Goal: Use online tool/utility

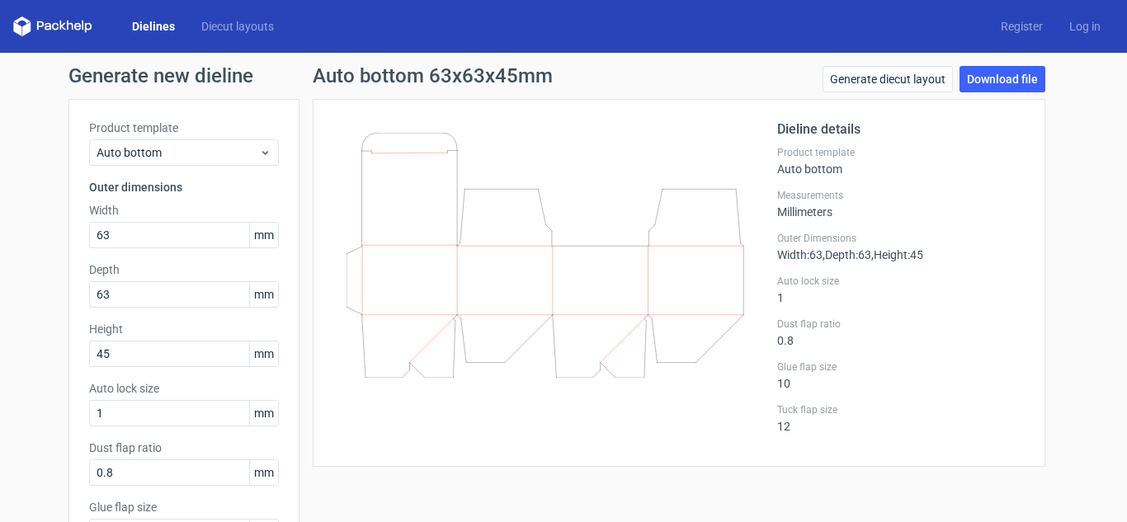
scroll to position [35, 0]
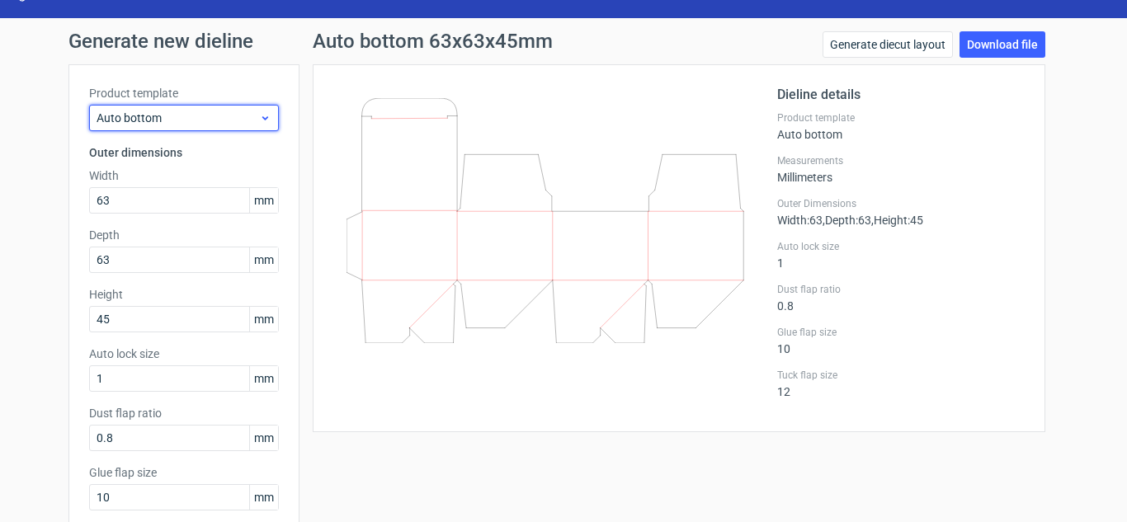
click at [229, 130] on div "Auto bottom" at bounding box center [184, 118] width 190 height 26
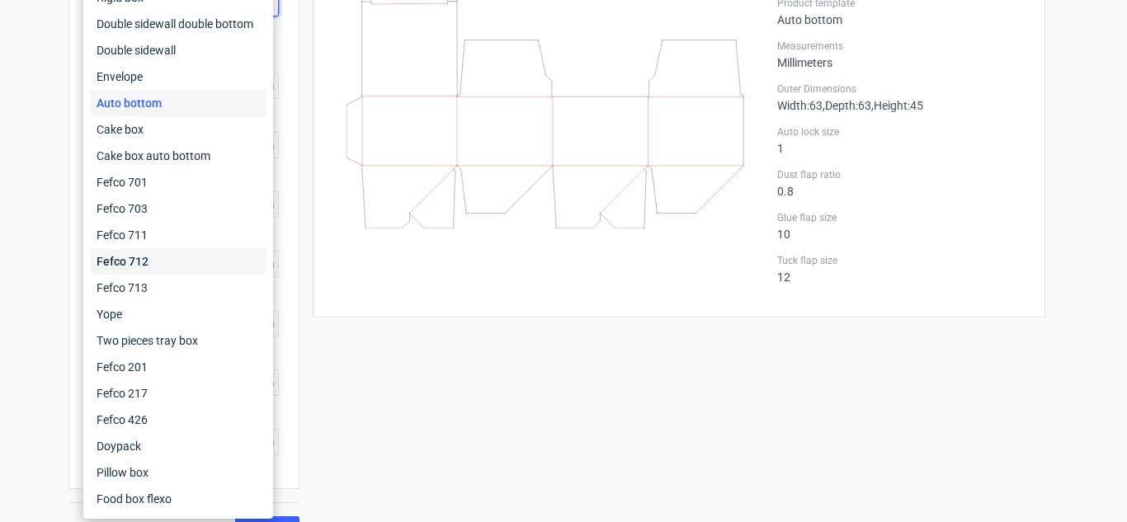
scroll to position [153, 0]
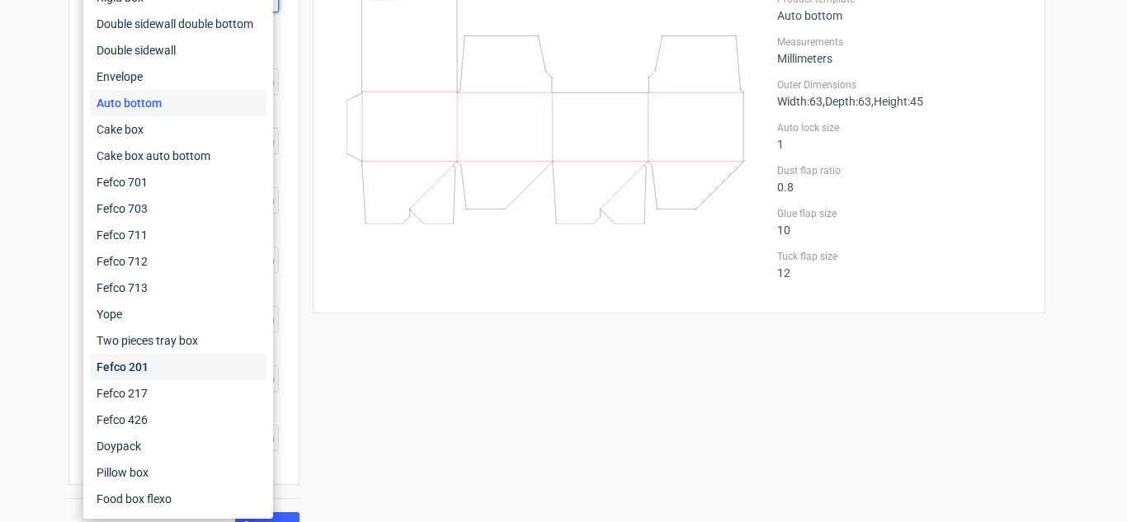
click at [130, 365] on div "Fefco 201" at bounding box center [178, 367] width 177 height 26
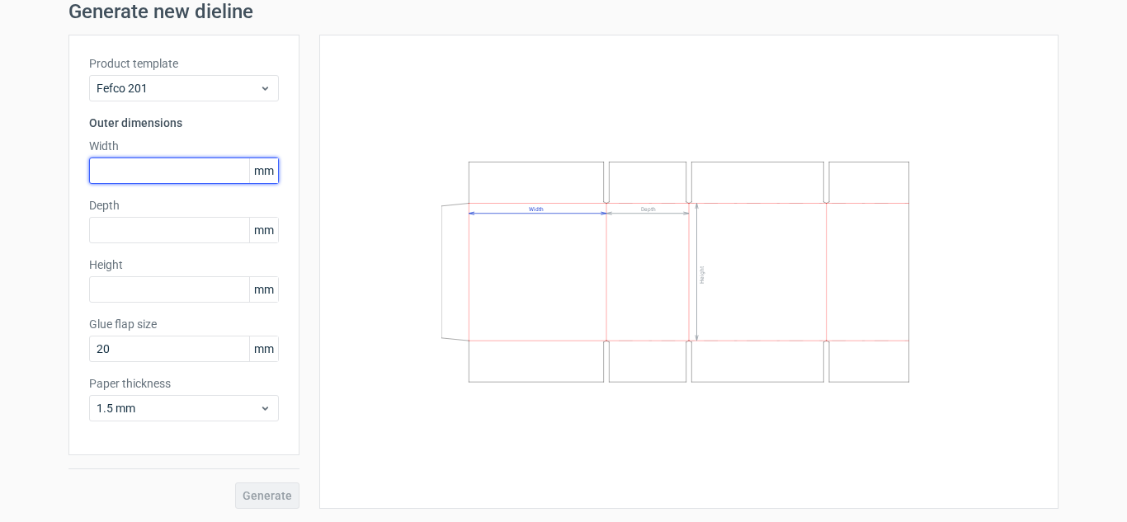
click at [172, 165] on input "text" at bounding box center [184, 171] width 190 height 26
type input "261"
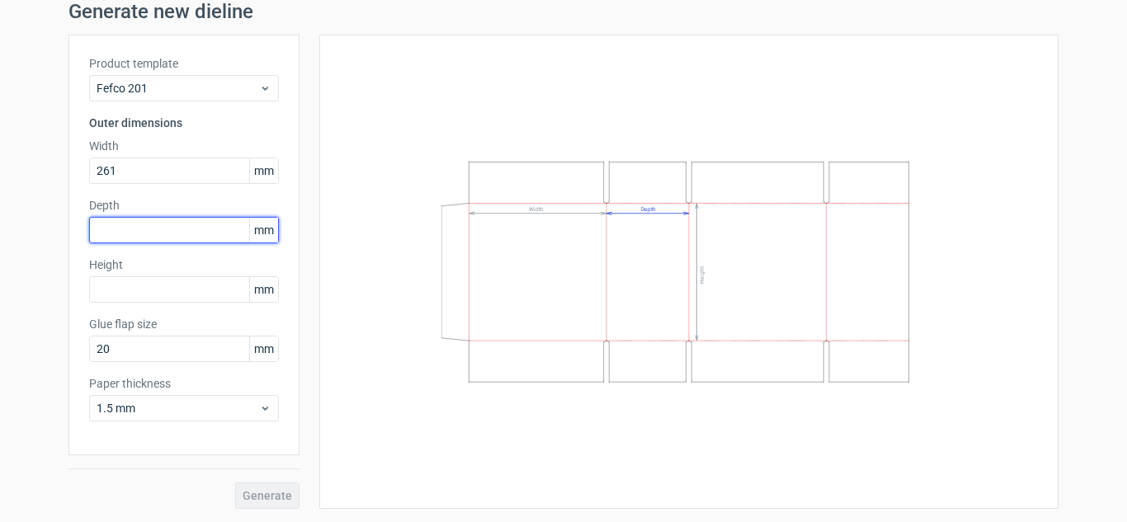
click at [141, 220] on input "text" at bounding box center [184, 230] width 190 height 26
type input "197"
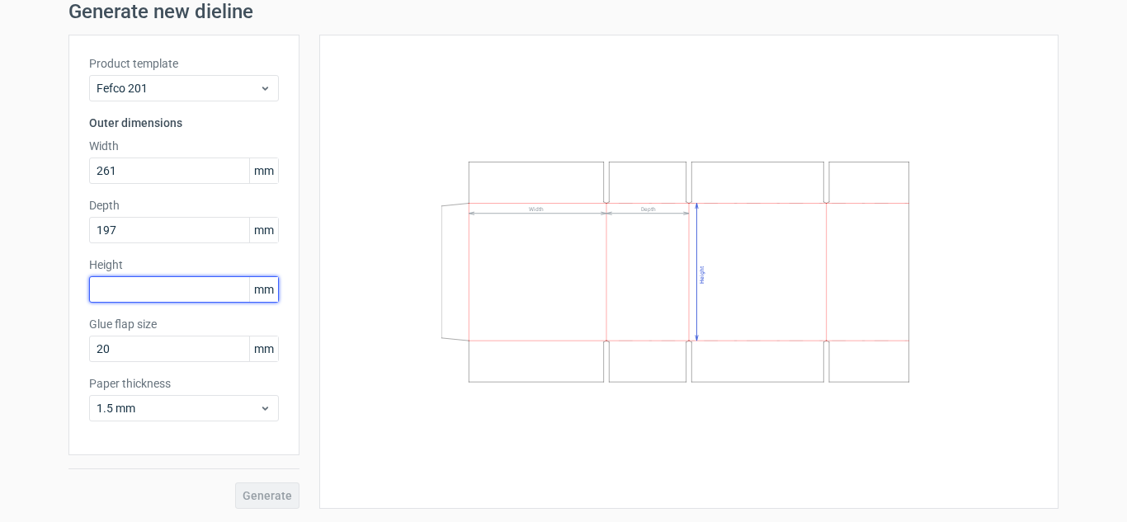
click at [112, 281] on input "text" at bounding box center [184, 289] width 190 height 26
type input "100"
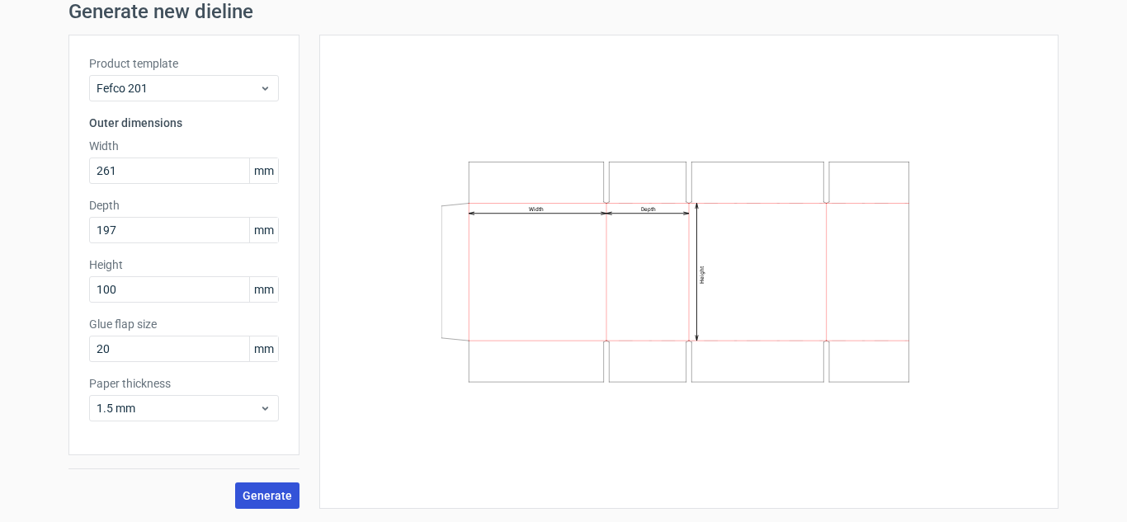
click at [253, 496] on span "Generate" at bounding box center [268, 496] width 50 height 12
